Goal: Task Accomplishment & Management: Manage account settings

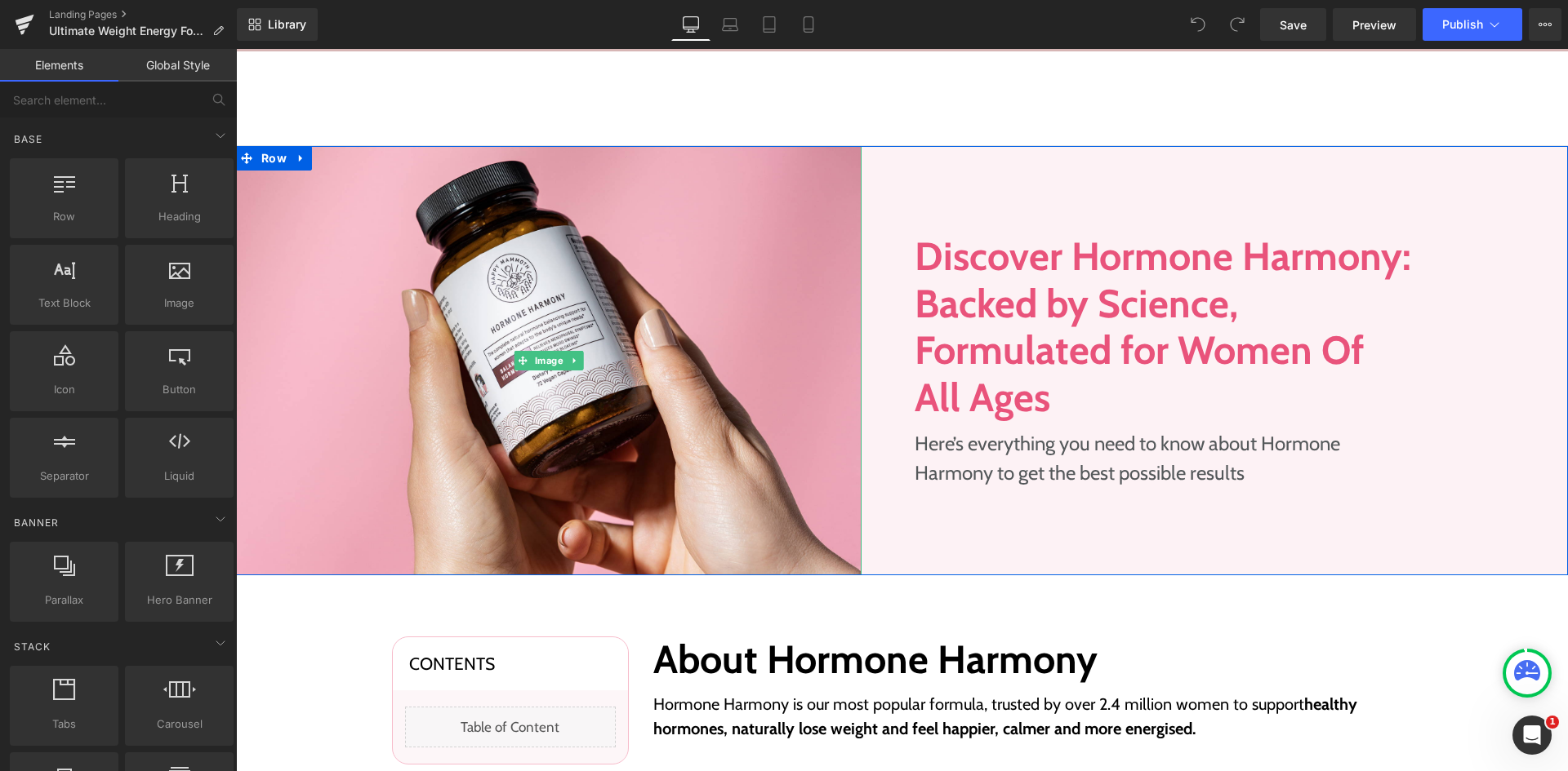
scroll to position [82, 0]
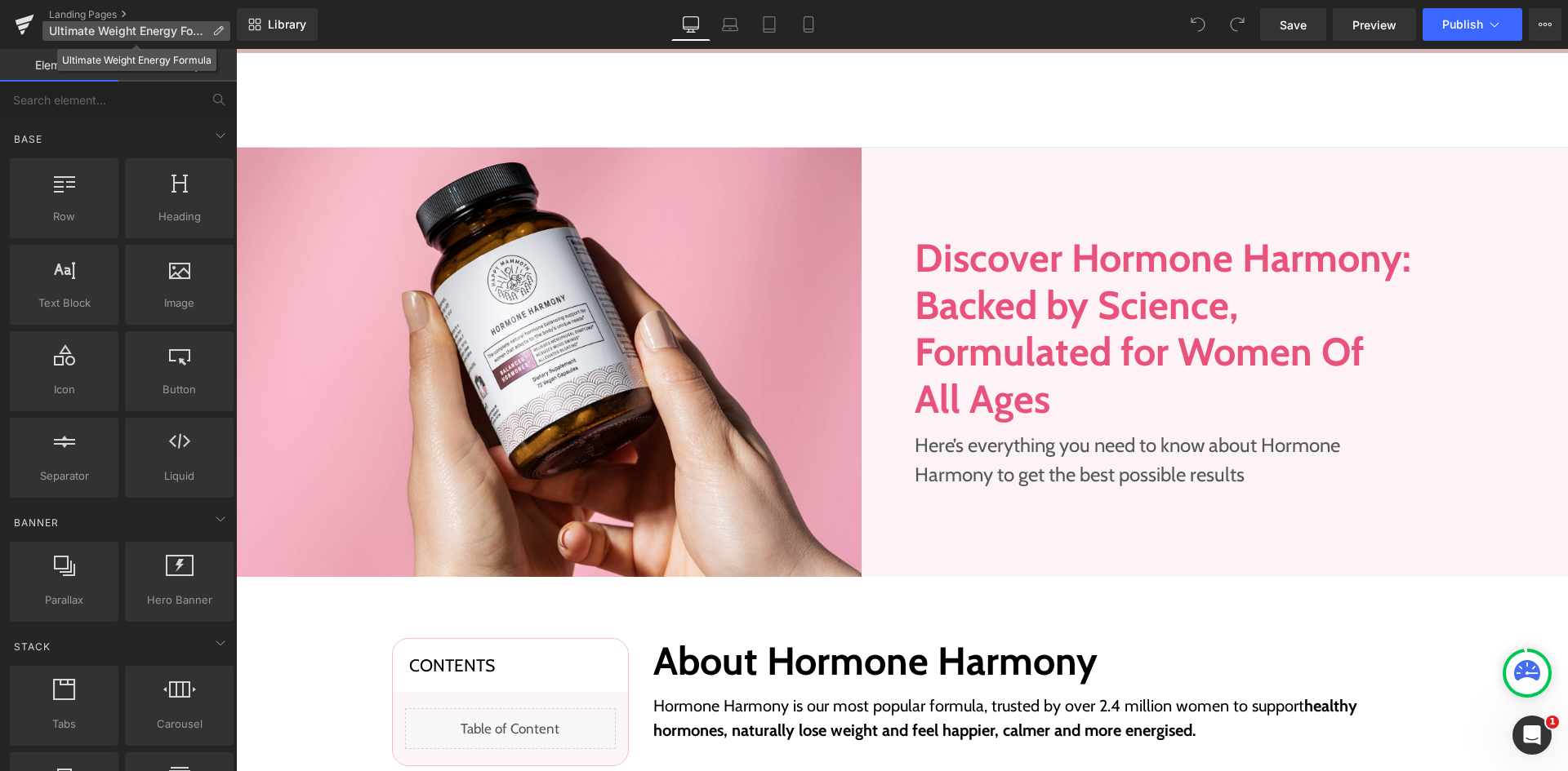
click at [216, 32] on icon at bounding box center [218, 31] width 12 height 12
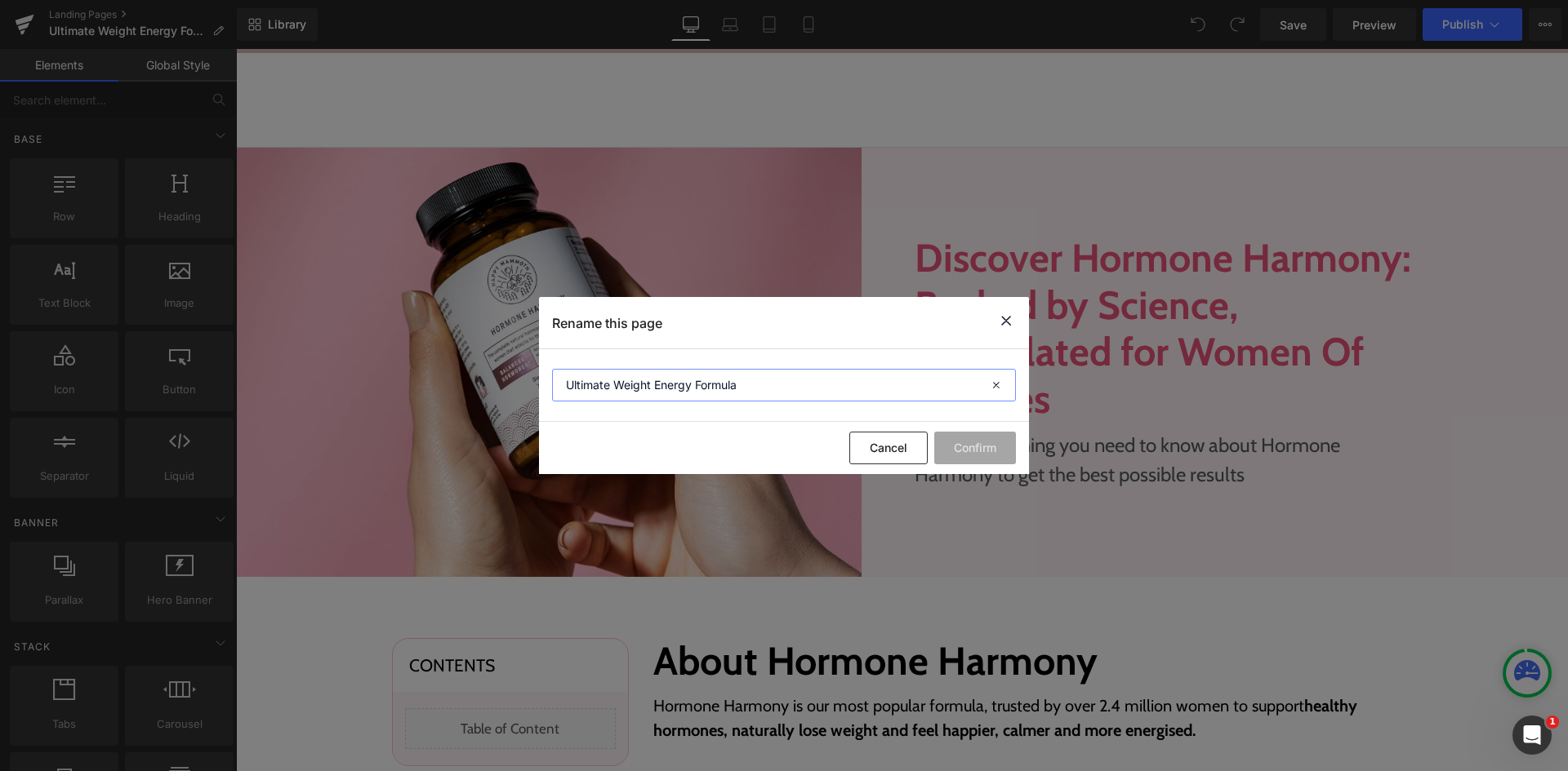
click at [792, 378] on input "Ultimate Weight Energy Formula" at bounding box center [784, 385] width 464 height 33
type input "Ultimate Weight Energy Formula - AMAN"
click at [985, 448] on button "Confirm" at bounding box center [974, 448] width 82 height 33
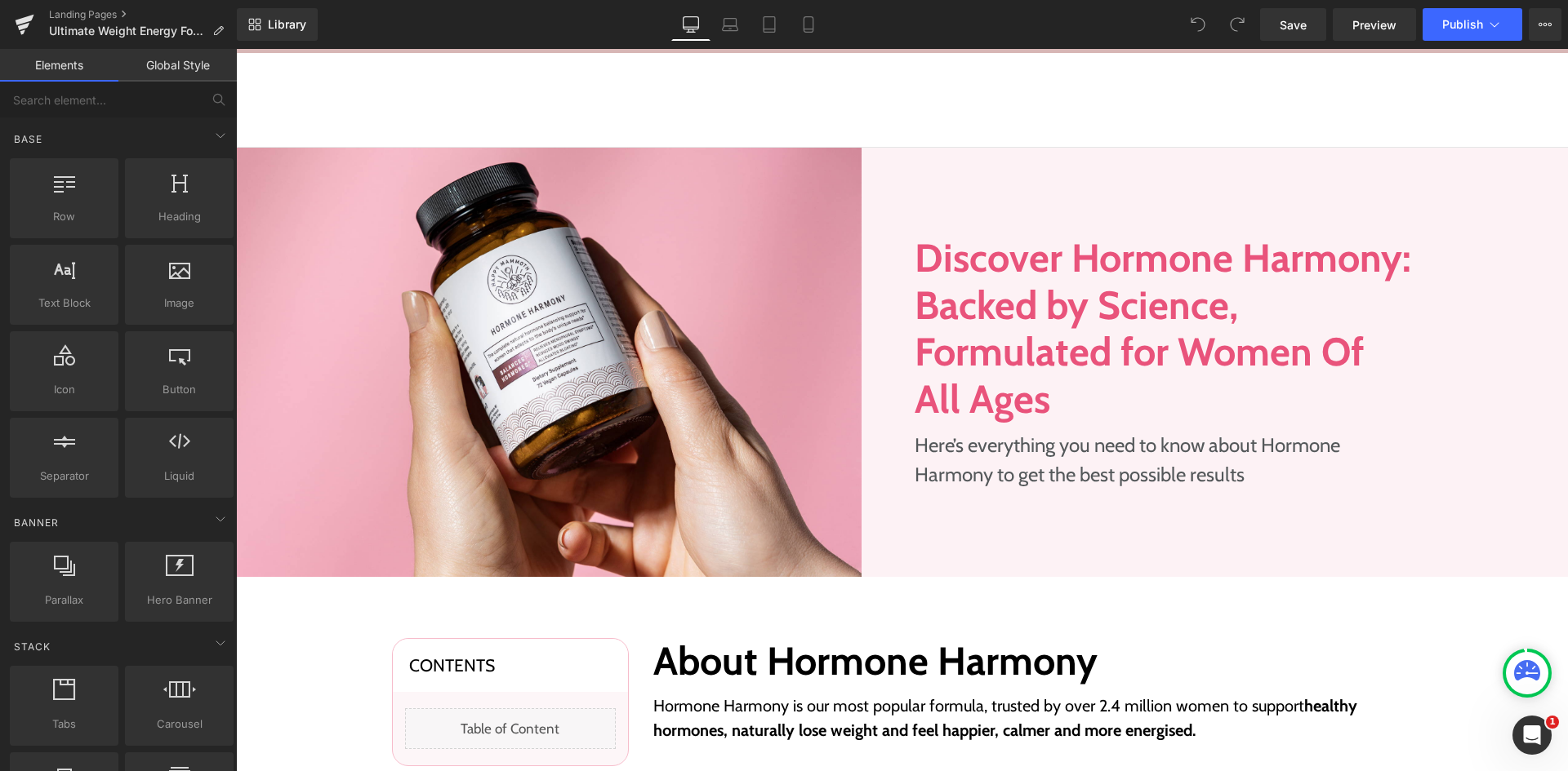
click at [989, 9] on div "Library Desktop Desktop Laptop Tablet Mobile Save Preview Publish Scheduled Vie…" at bounding box center [902, 24] width 1331 height 33
click at [993, 9] on div "Library Desktop Desktop Laptop Tablet Mobile Save Preview Publish Scheduled Vie…" at bounding box center [902, 24] width 1331 height 33
click at [969, 34] on div "Library Desktop Desktop Laptop Tablet Mobile Save Preview Publish Scheduled Vie…" at bounding box center [902, 24] width 1331 height 33
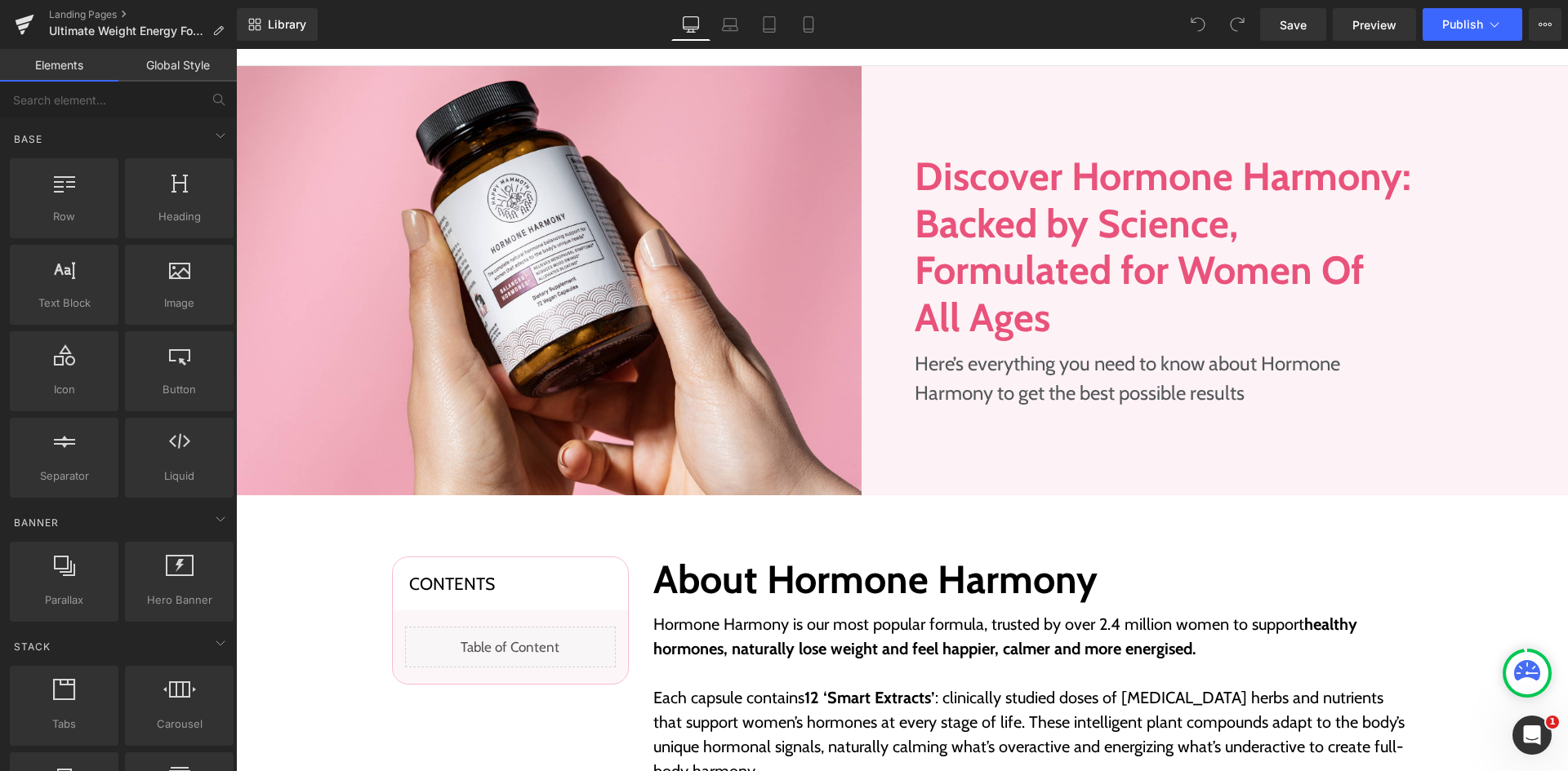
scroll to position [0, 0]
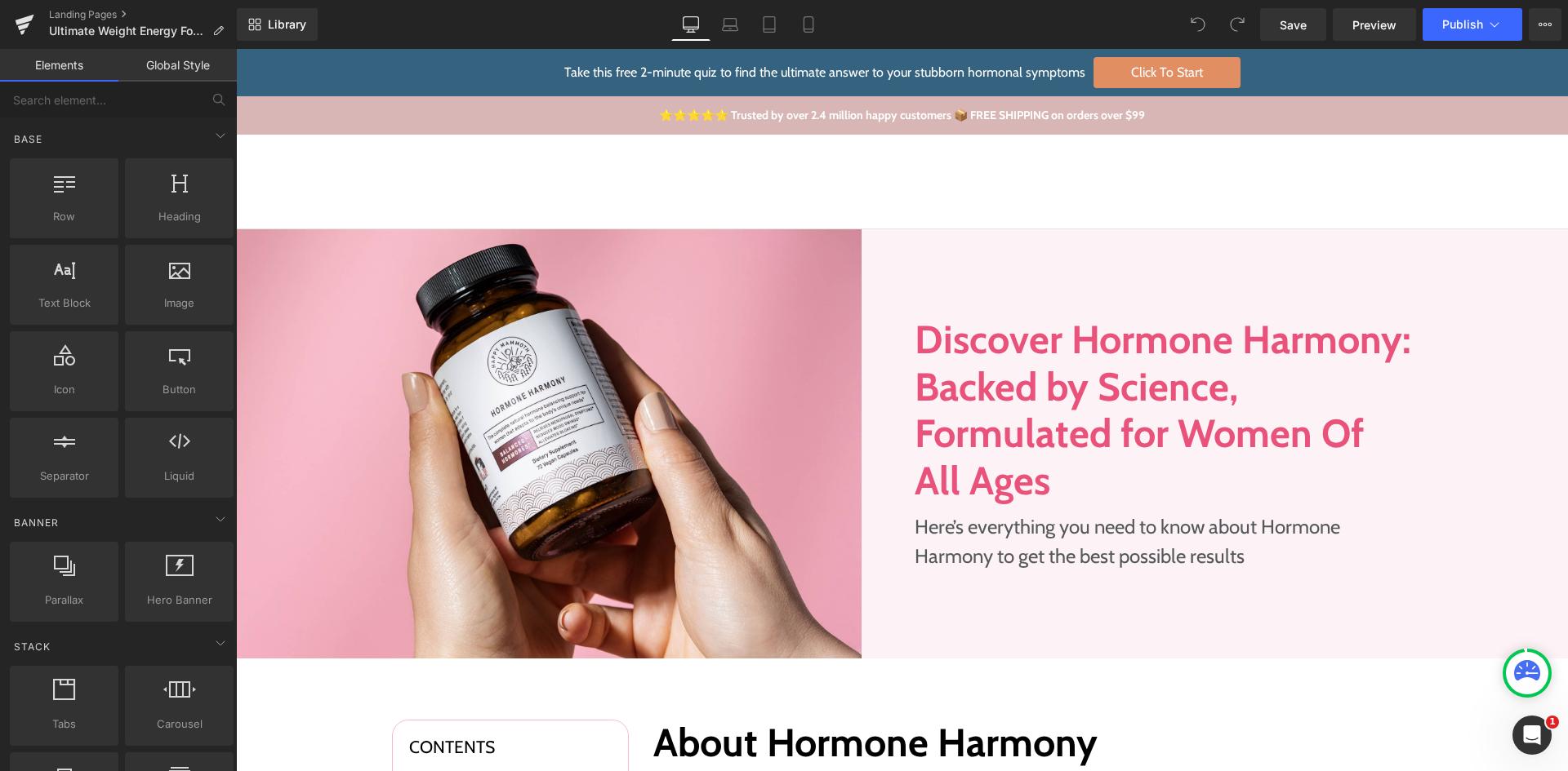
click at [924, 20] on div "Library Desktop Desktop Laptop Tablet Mobile Save Preview Publish Scheduled Vie…" at bounding box center [902, 24] width 1331 height 33
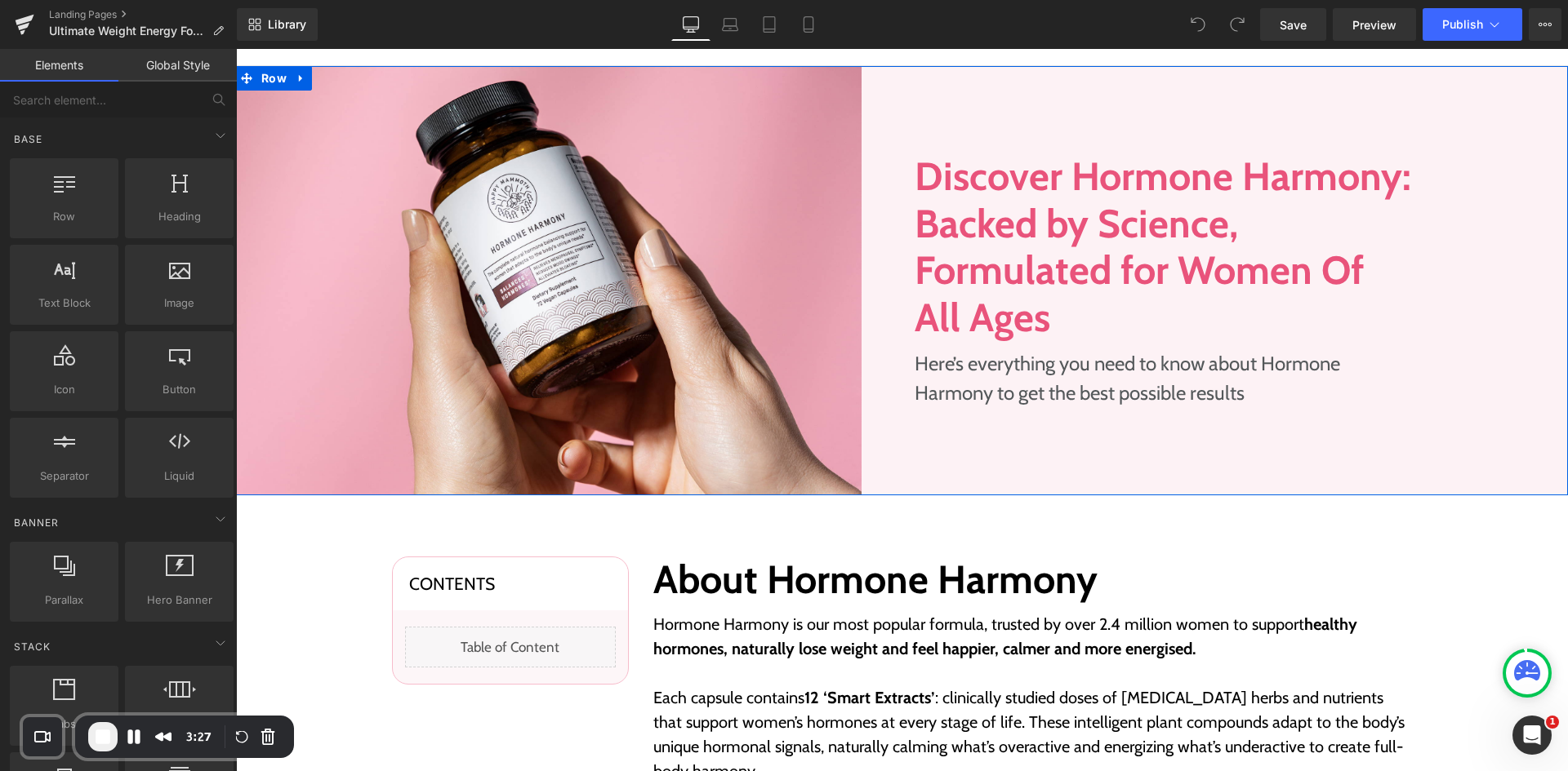
scroll to position [245, 0]
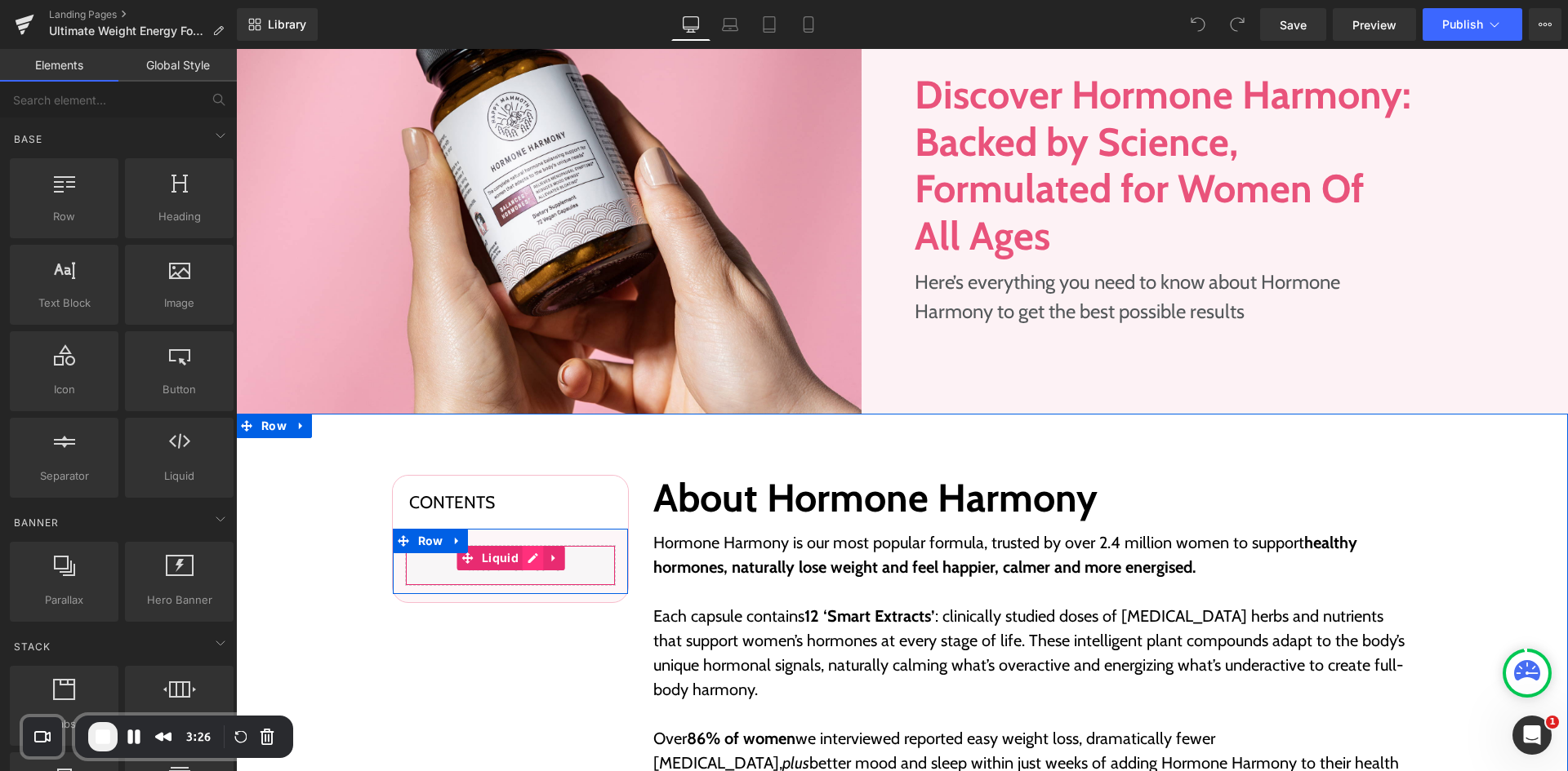
click at [531, 562] on div "Liquid" at bounding box center [510, 566] width 211 height 40
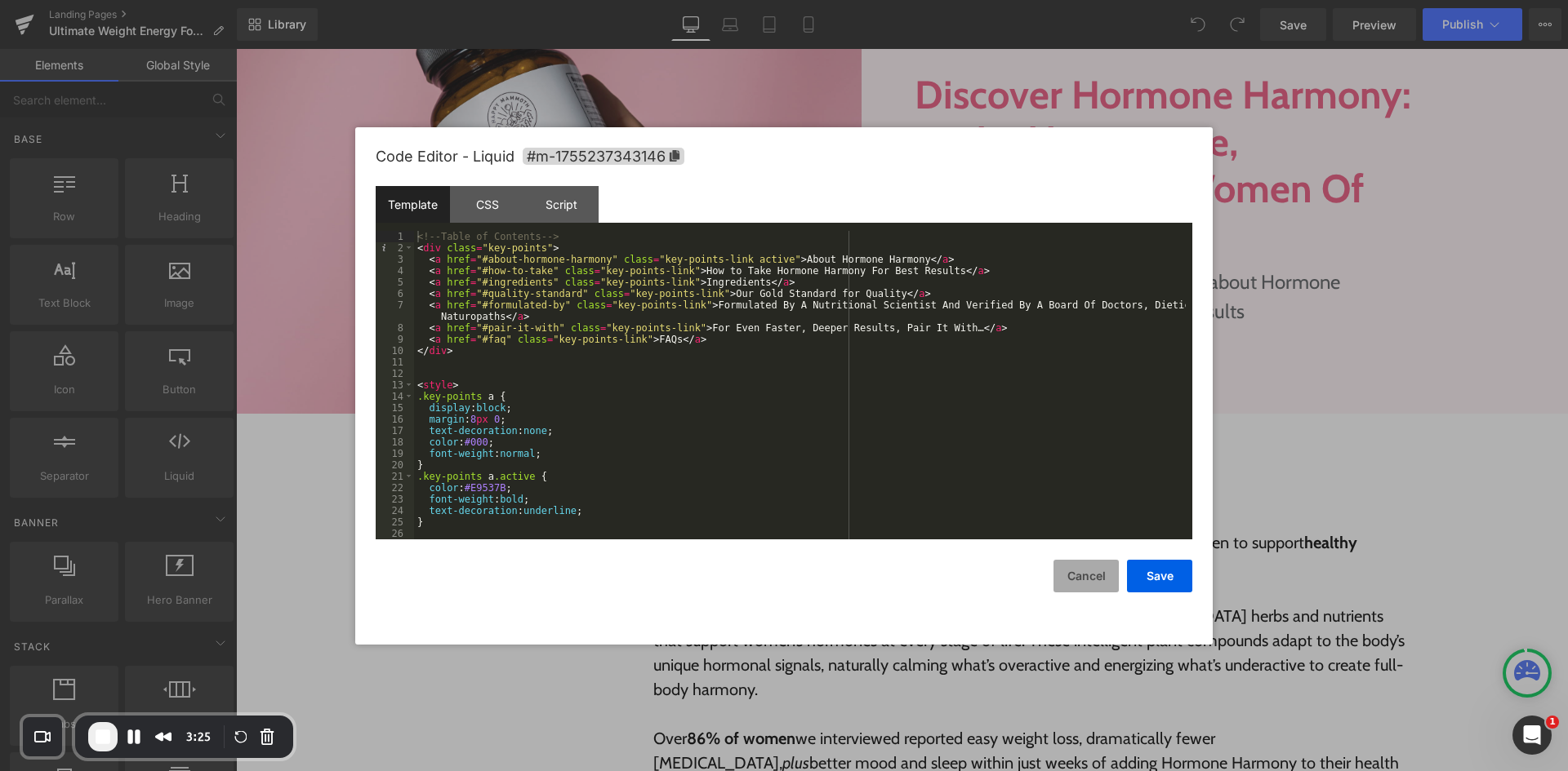
click at [1101, 572] on button "Cancel" at bounding box center [1086, 576] width 66 height 33
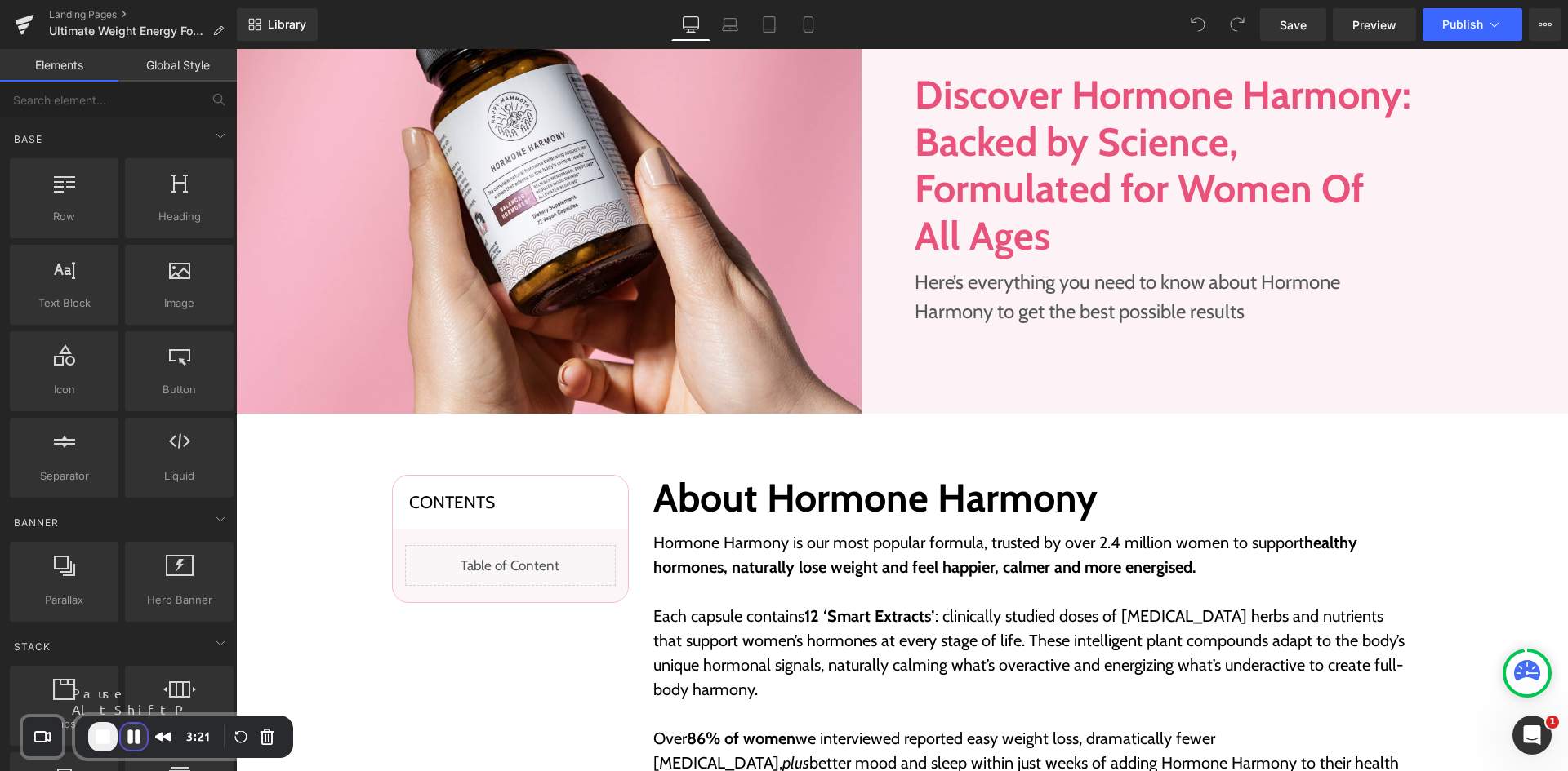
click at [135, 744] on button "Pause Recording" at bounding box center [134, 736] width 26 height 26
click at [131, 737] on span "Play Recording" at bounding box center [133, 738] width 19 height 19
click at [131, 737] on button "Pause Recording" at bounding box center [134, 736] width 26 height 26
click at [98, 737] on button "End Recording" at bounding box center [101, 738] width 26 height 26
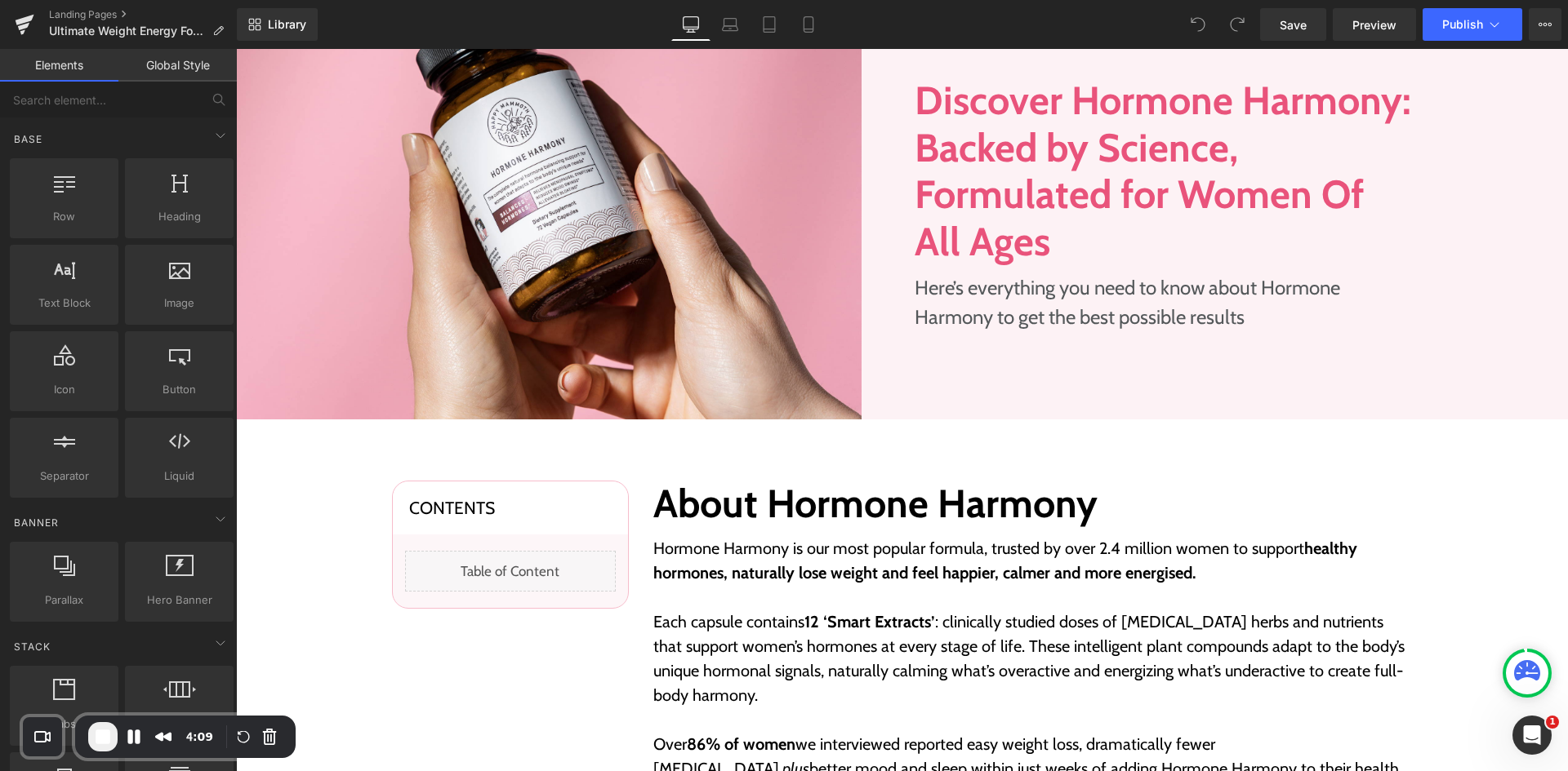
scroll to position [0, 0]
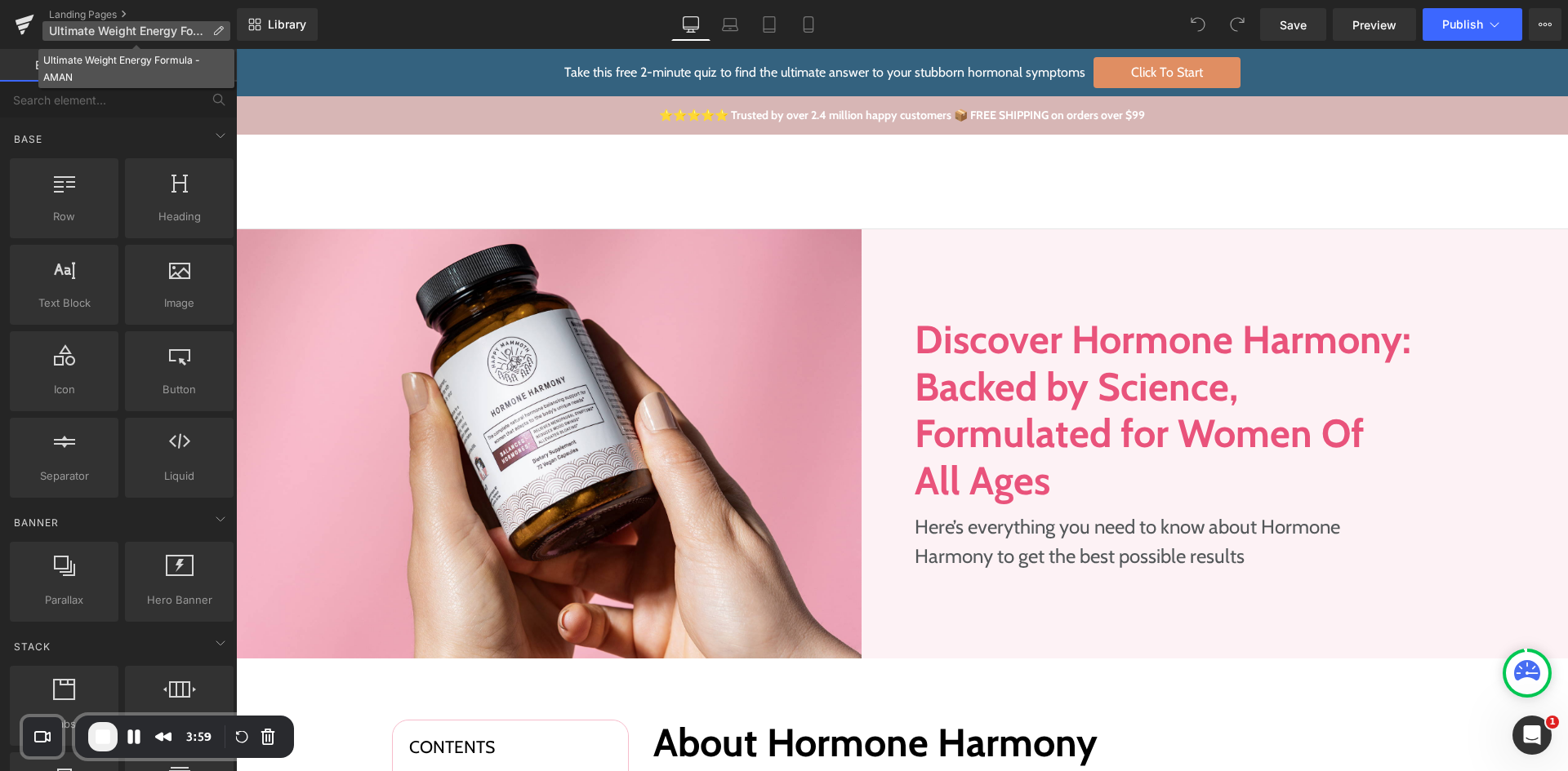
click at [221, 33] on icon at bounding box center [218, 31] width 12 height 12
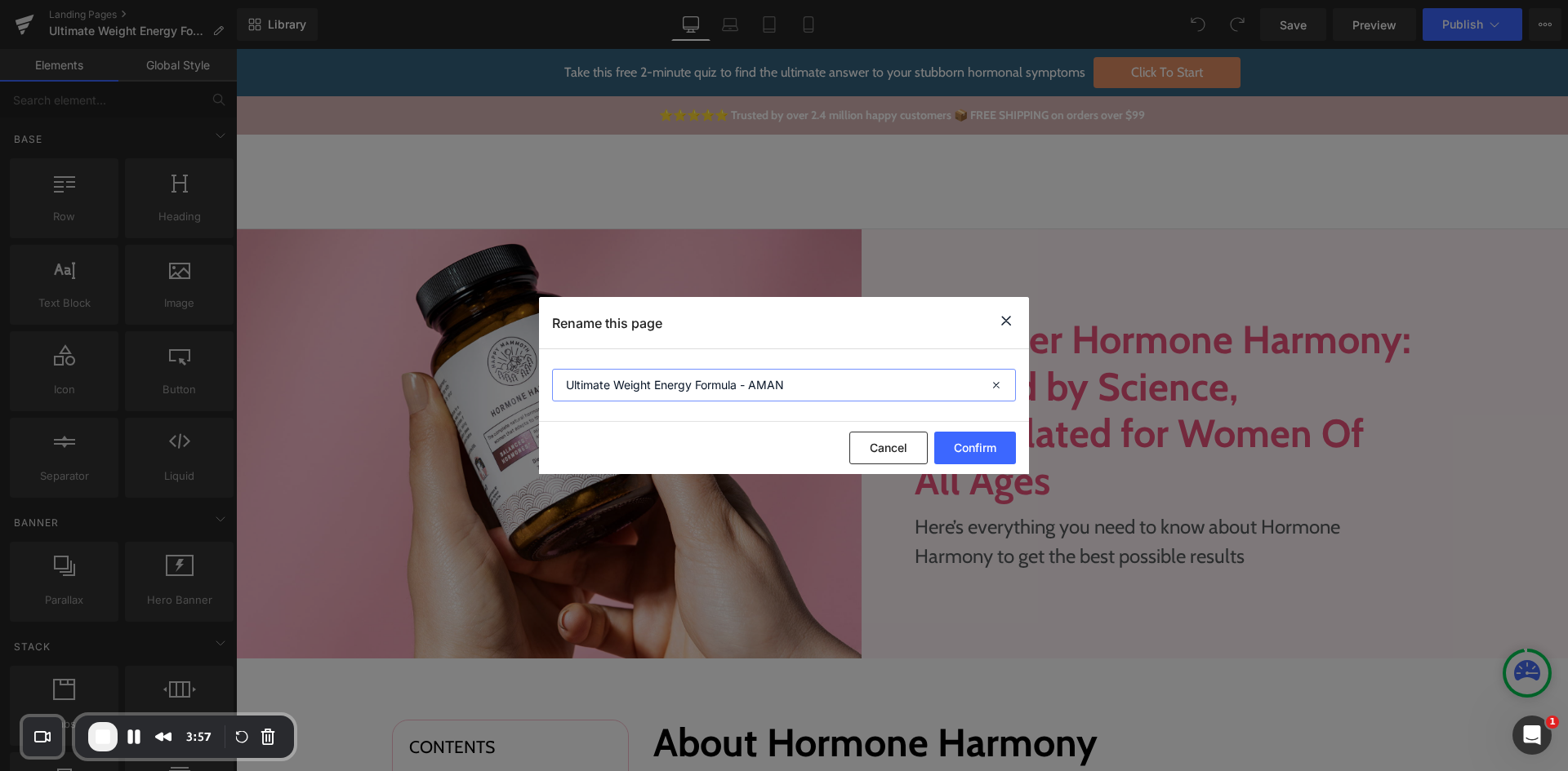
drag, startPoint x: 596, startPoint y: 378, endPoint x: 814, endPoint y: 366, distance: 218.3
click at [814, 366] on section "Ultimate Weight Energy Formula - AMAN" at bounding box center [784, 386] width 490 height 72
click at [897, 445] on button "Cancel" at bounding box center [888, 448] width 78 height 33
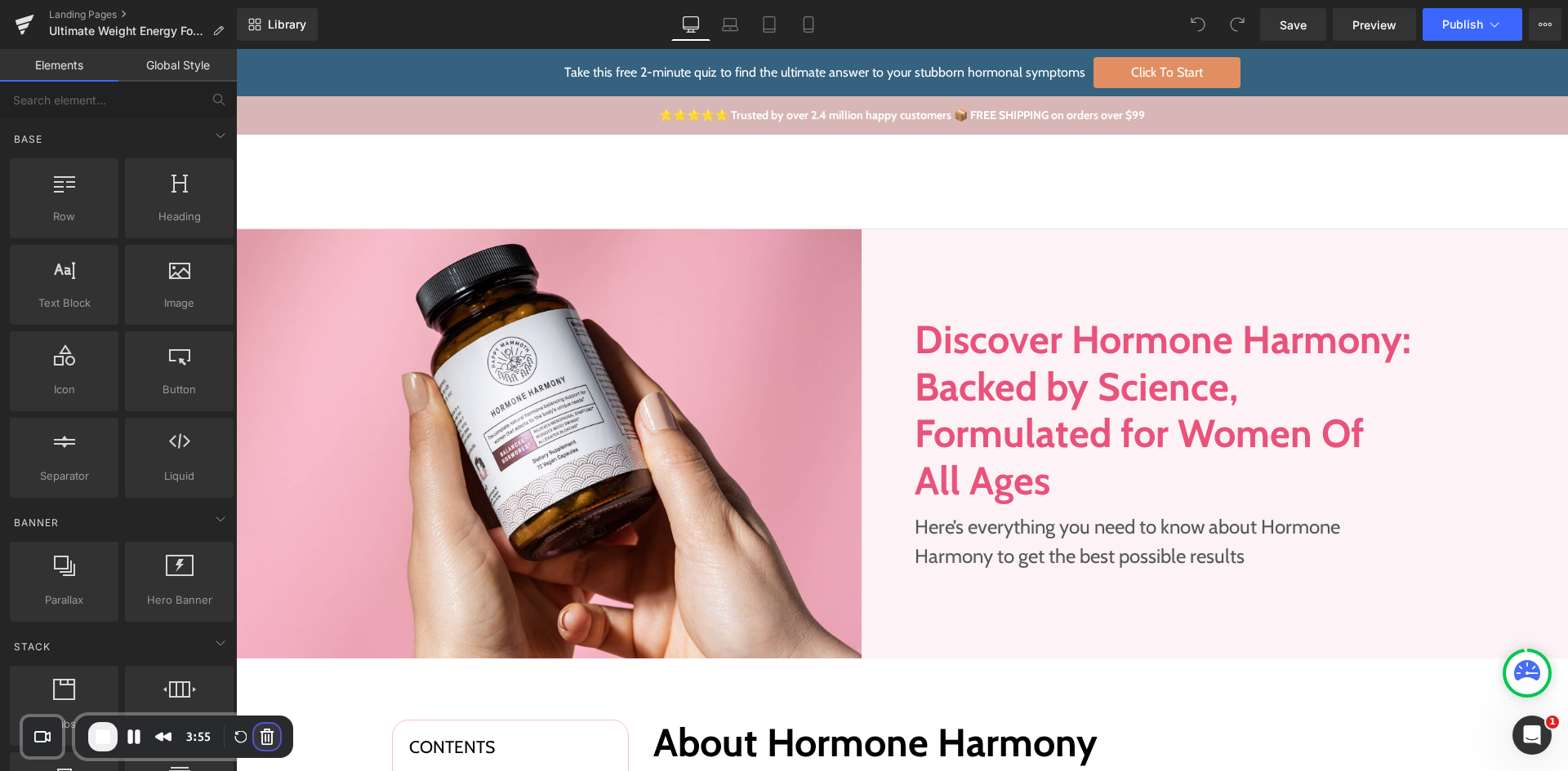
click at [266, 739] on button "Cancel Recording" at bounding box center [267, 736] width 26 height 26
click at [143, 736] on button "Pause Recording" at bounding box center [134, 736] width 26 height 26
click at [125, 738] on span "Play Recording" at bounding box center [134, 738] width 19 height 19
click at [126, 738] on button "Pause Recording" at bounding box center [134, 736] width 26 height 26
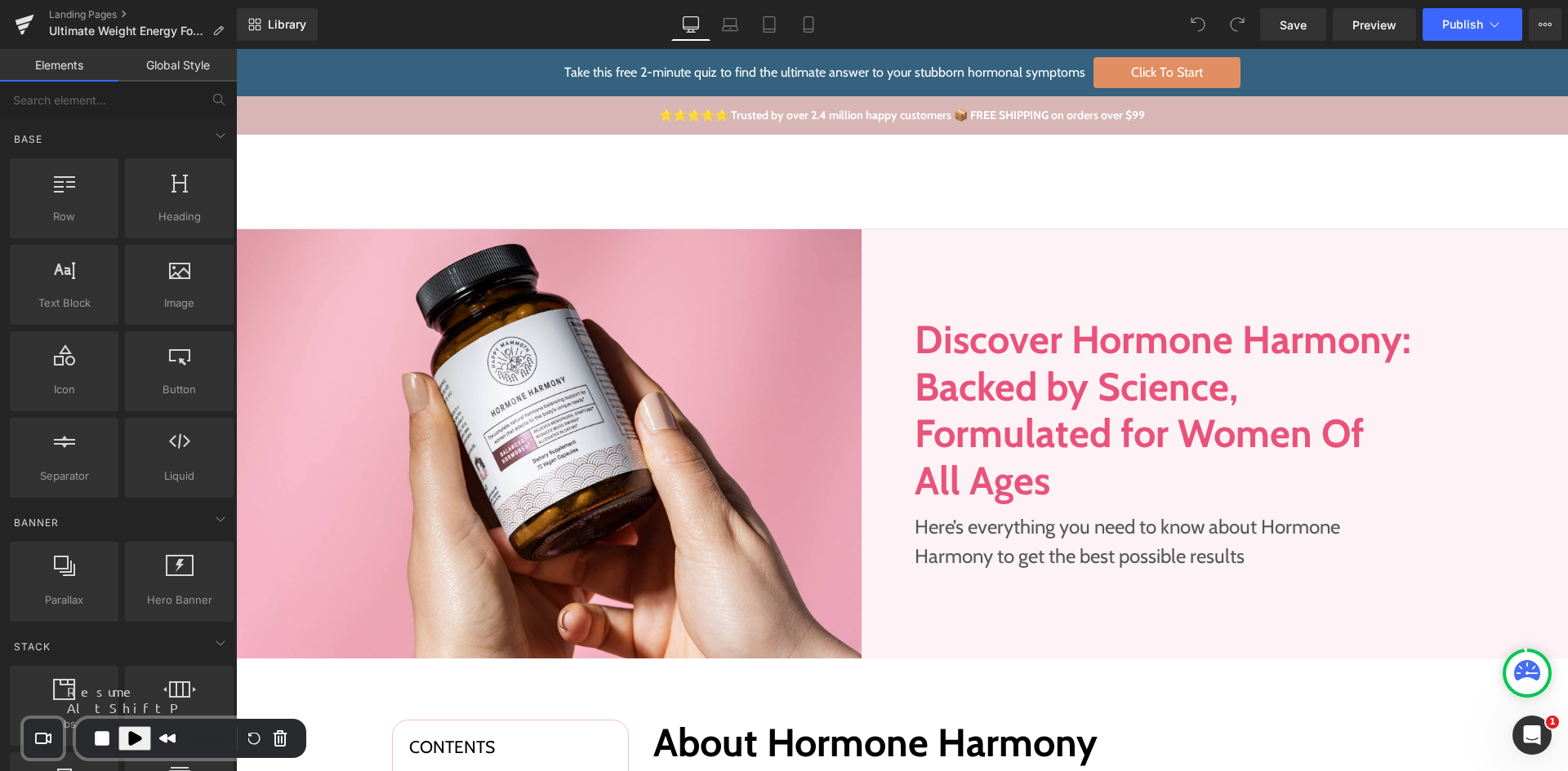
click at [126, 738] on span "Play Recording" at bounding box center [134, 738] width 19 height 19
click at [126, 738] on button "Pause Recording" at bounding box center [134, 736] width 26 height 26
click at [107, 733] on button "End Recording" at bounding box center [102, 738] width 26 height 26
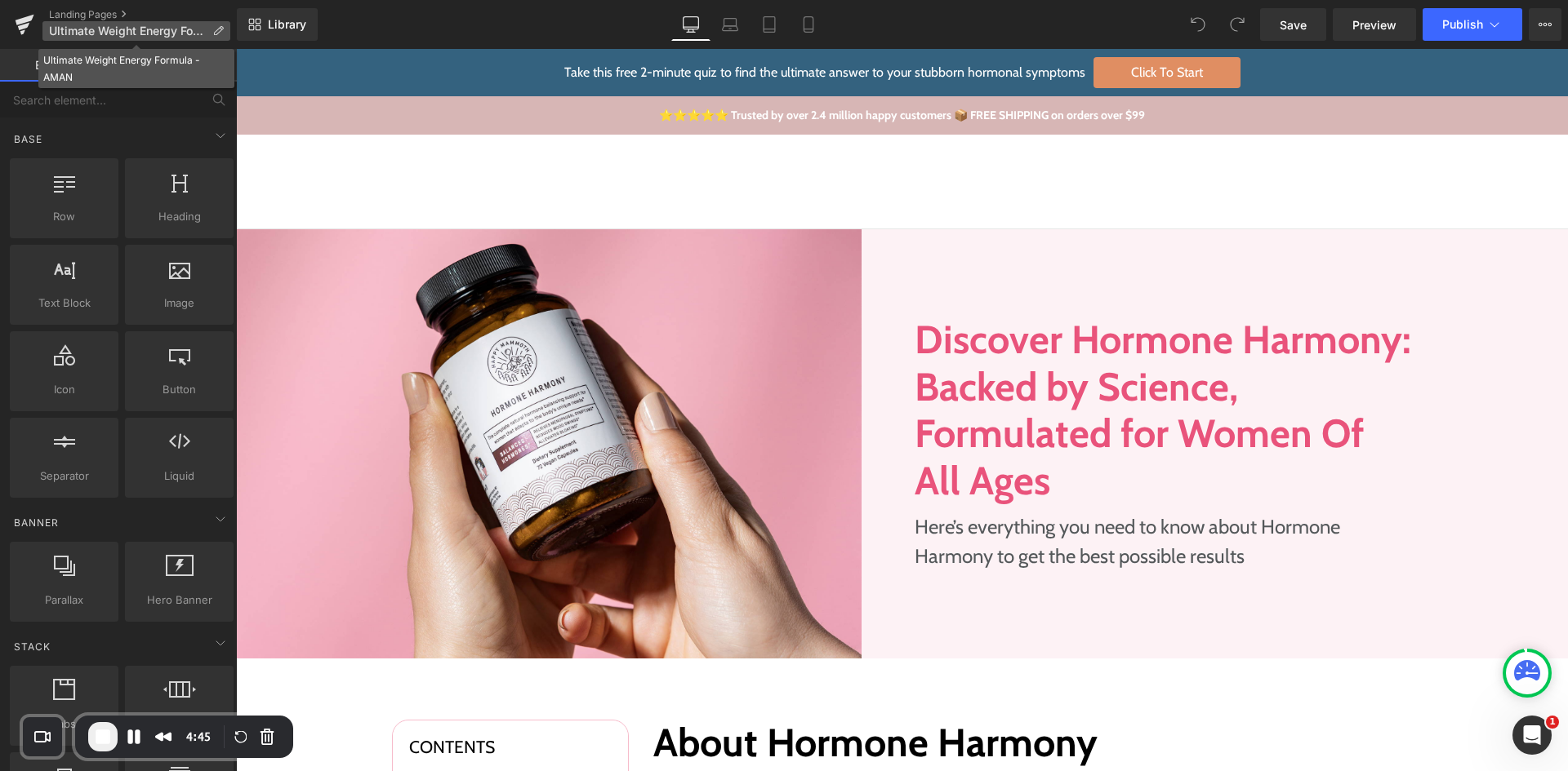
click at [217, 32] on icon at bounding box center [218, 31] width 12 height 12
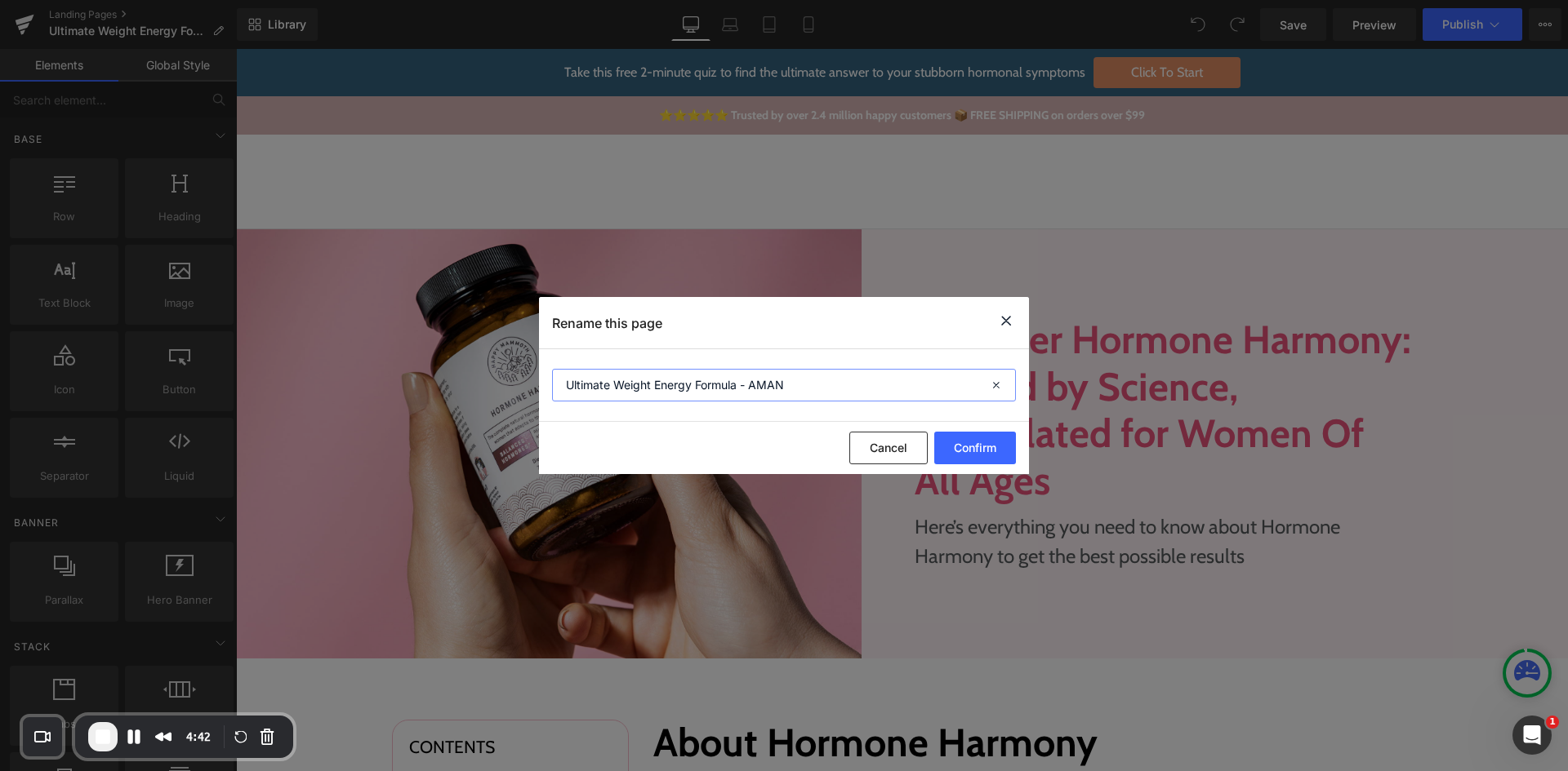
drag, startPoint x: 585, startPoint y: 386, endPoint x: 767, endPoint y: 380, distance: 182.1
click at [767, 380] on input "Ultimate Weight Energy Formula - AMAN" at bounding box center [784, 385] width 464 height 33
click at [802, 380] on input "Ultimate Weight Energy Formula - AMAN" at bounding box center [784, 385] width 464 height 33
drag, startPoint x: 896, startPoint y: 450, endPoint x: 712, endPoint y: 375, distance: 198.7
click at [896, 450] on button "Cancel" at bounding box center [888, 448] width 78 height 33
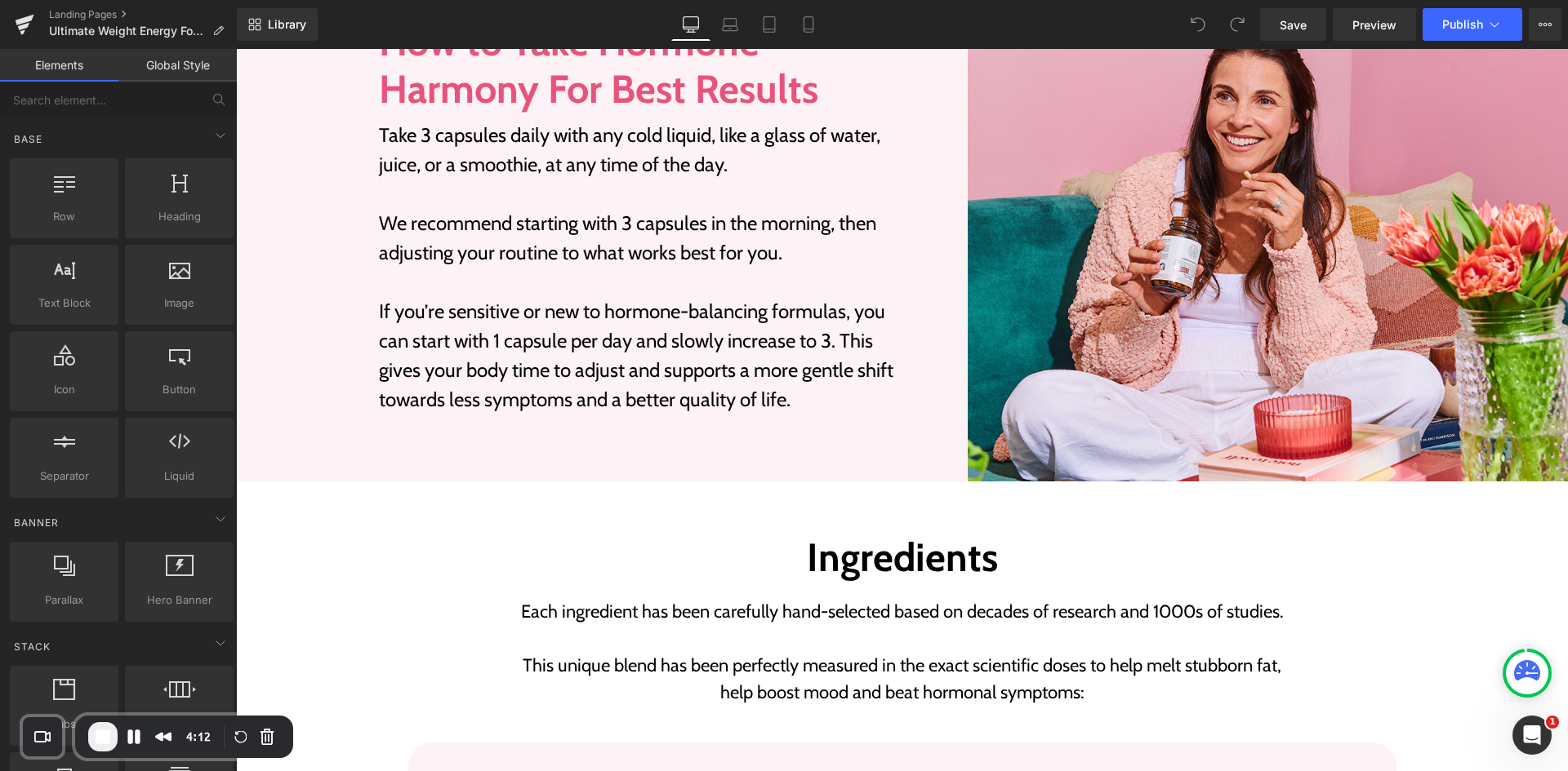
scroll to position [1959, 0]
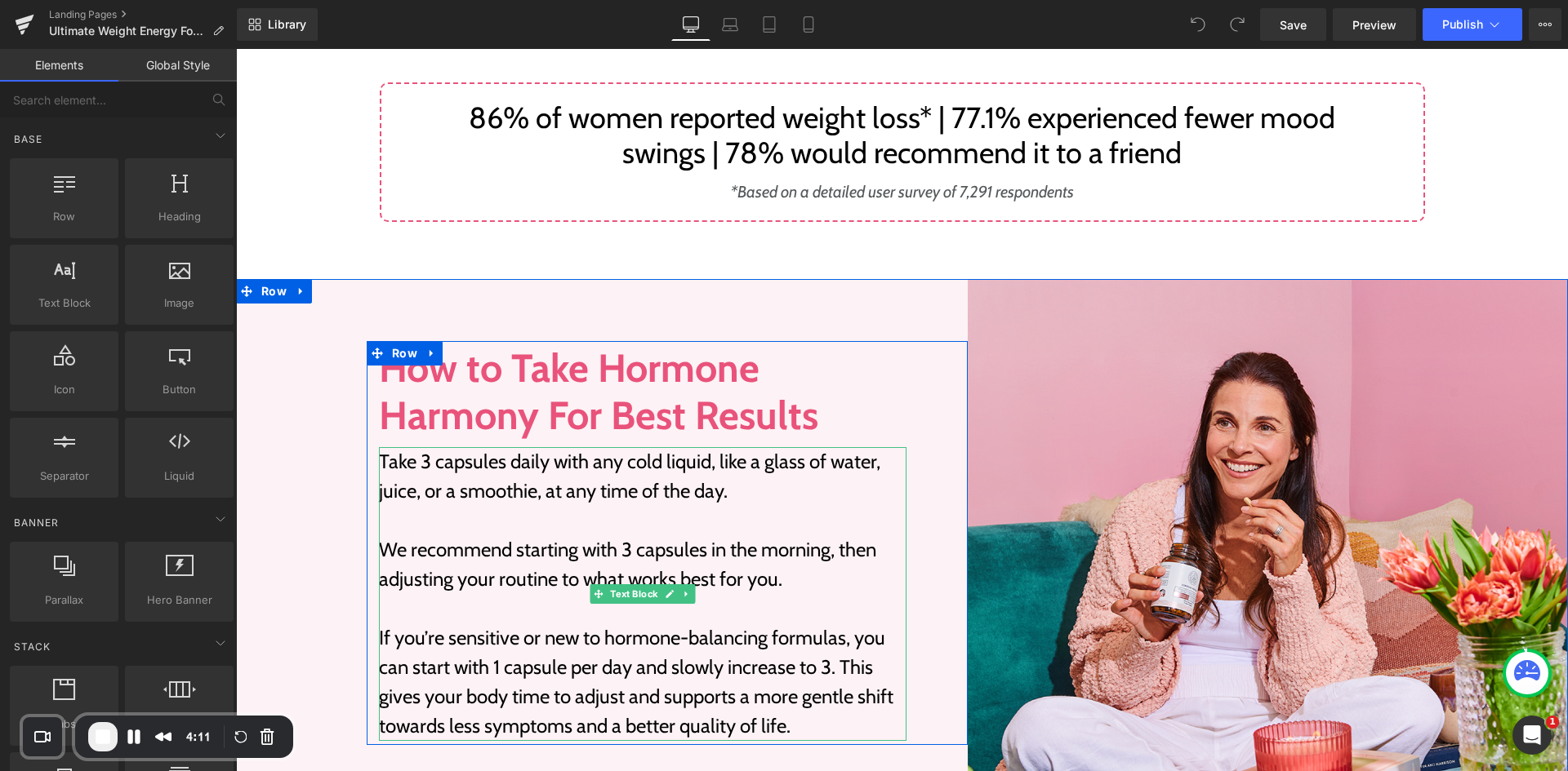
click at [532, 447] on p "Take 3 capsules daily with any cold liquid, like a glass of water, juice, or a …" at bounding box center [643, 476] width 527 height 59
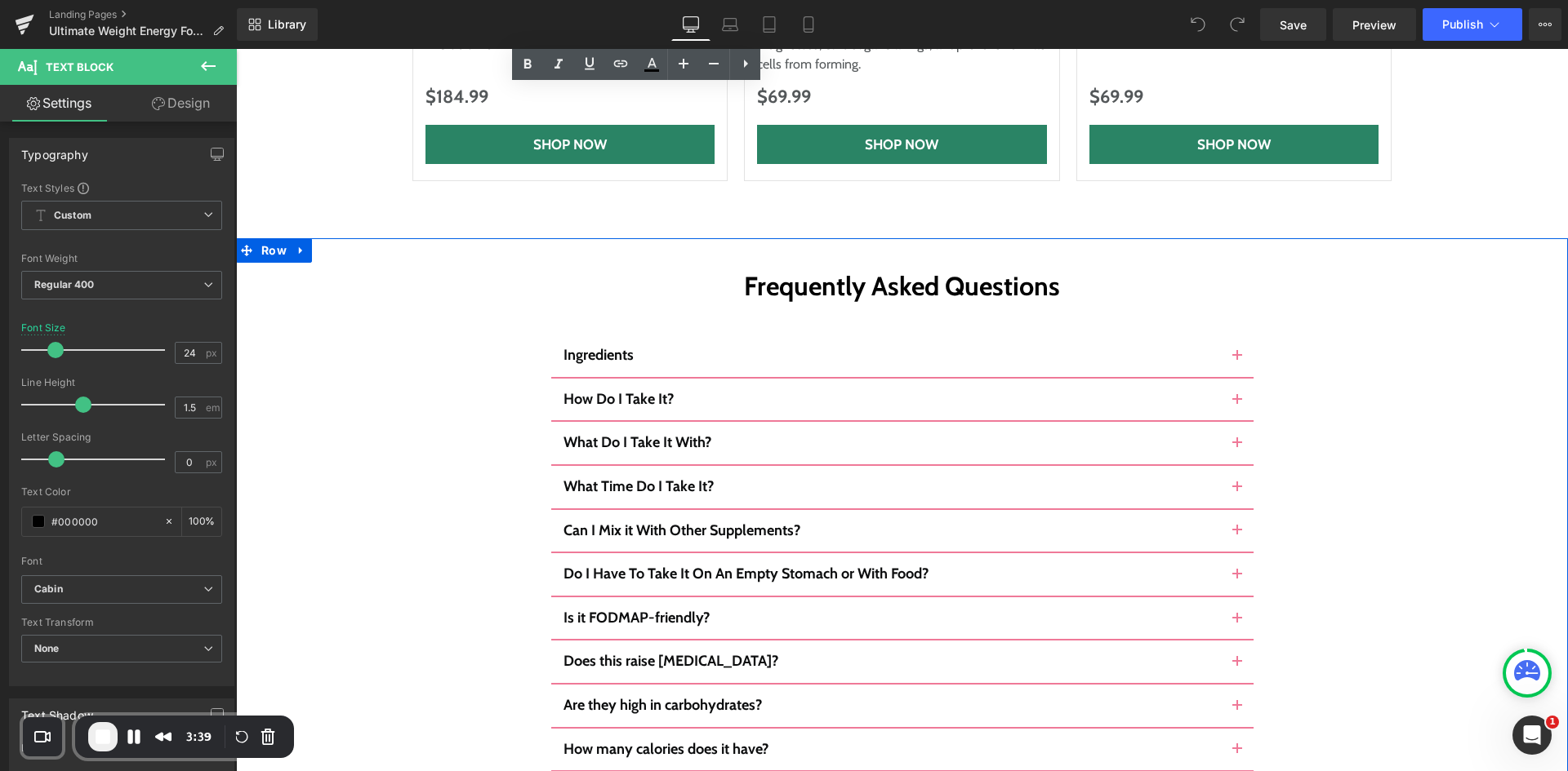
scroll to position [8978, 0]
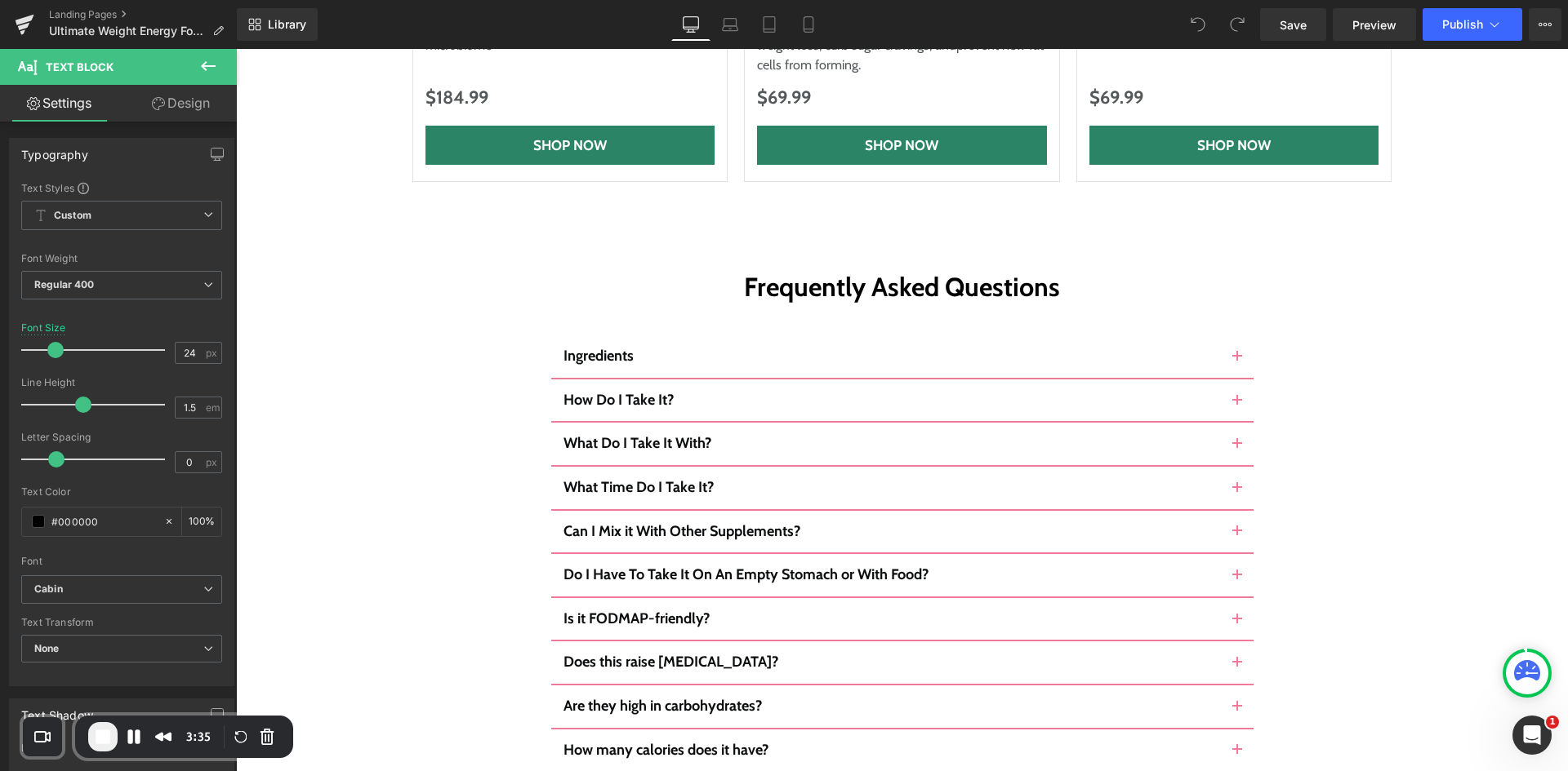
click at [97, 743] on span "End Recording" at bounding box center [103, 736] width 19 height 19
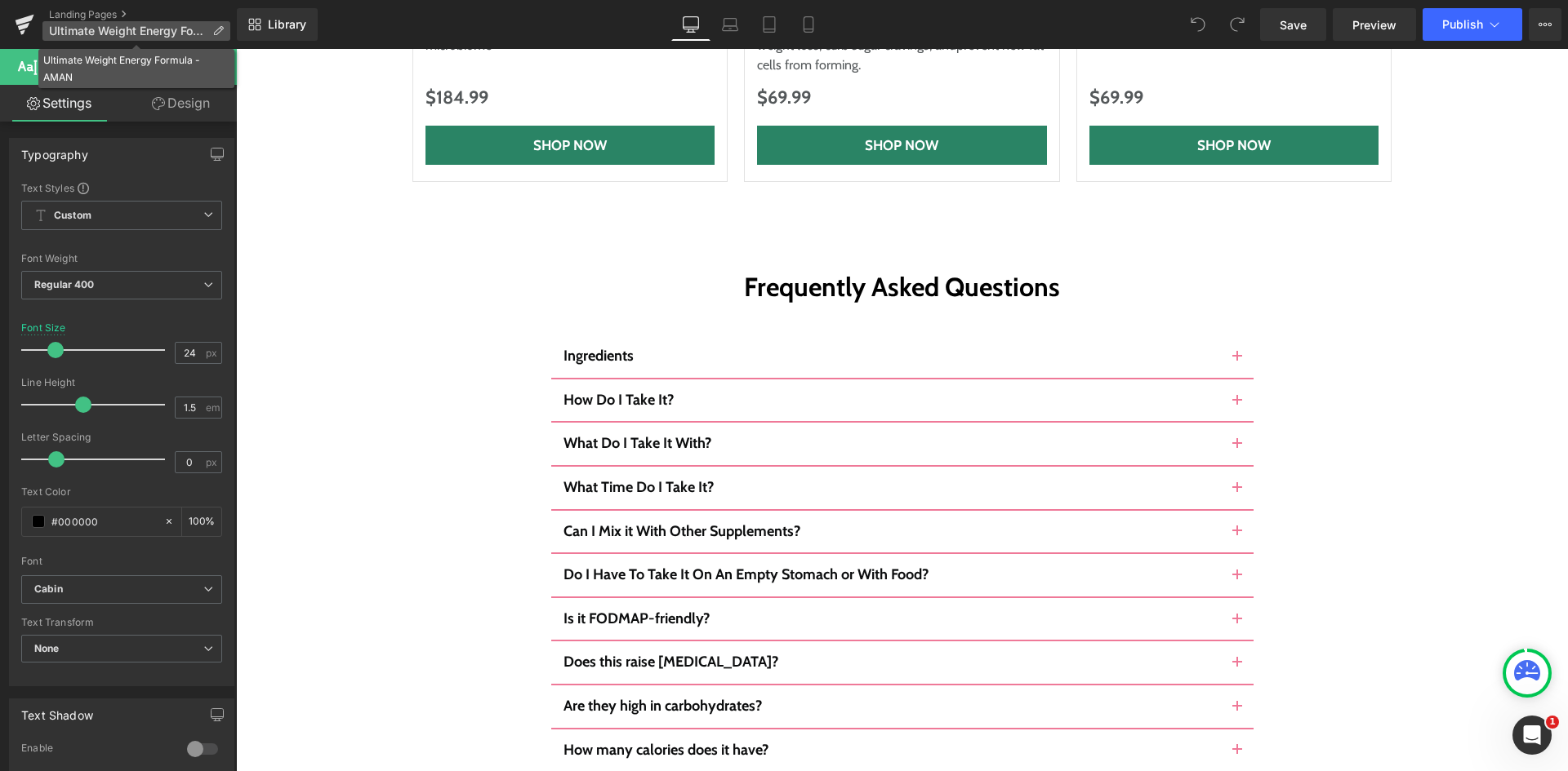
click at [227, 26] on p "Ultimate Weight Energy Formula - AMAN" at bounding box center [136, 30] width 188 height 19
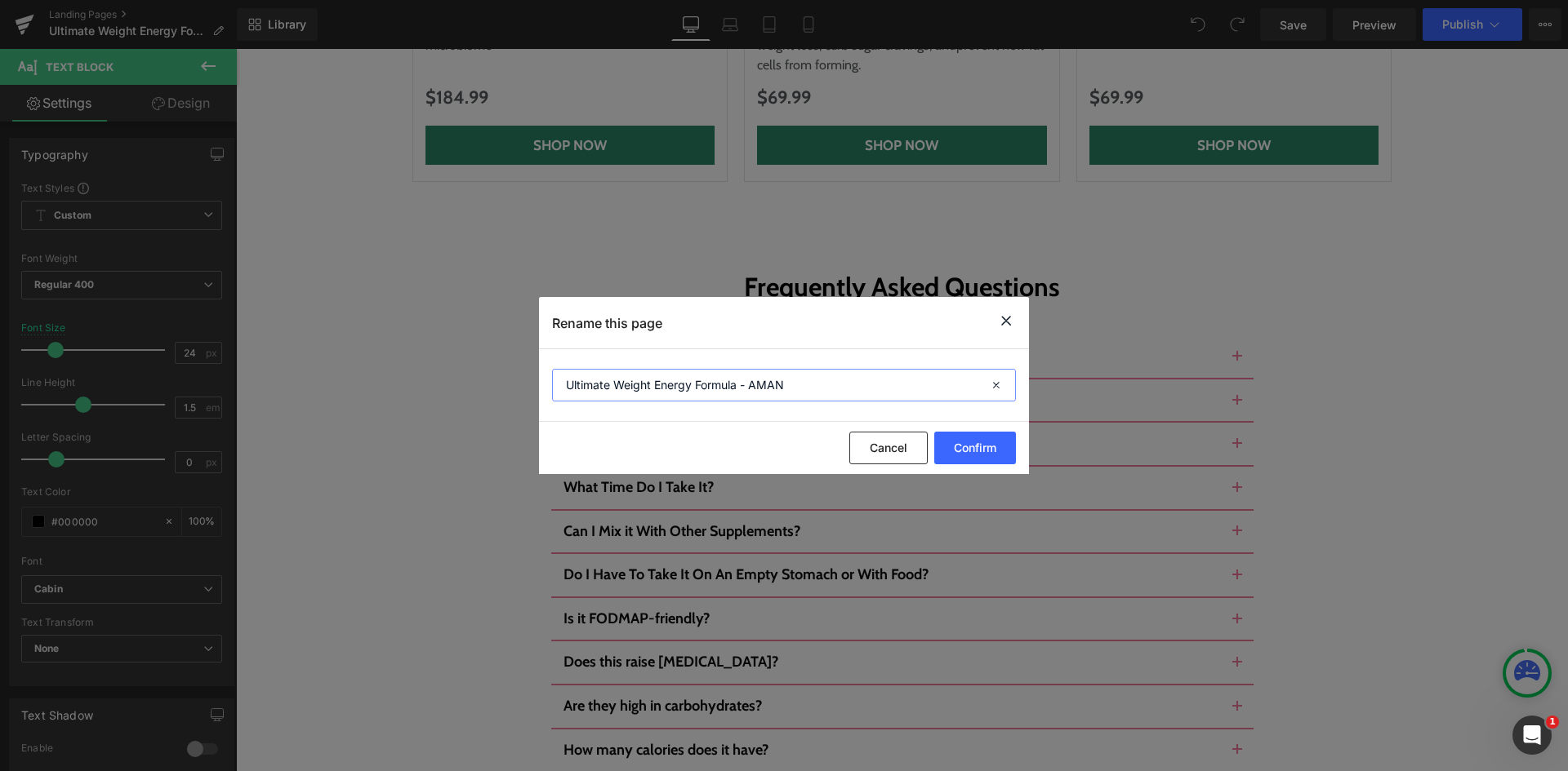
click at [643, 392] on input "Ultimate Weight Energy Formula - AMAN" at bounding box center [784, 385] width 464 height 33
click at [867, 448] on button "Cancel" at bounding box center [888, 448] width 78 height 33
